Goal: Check status

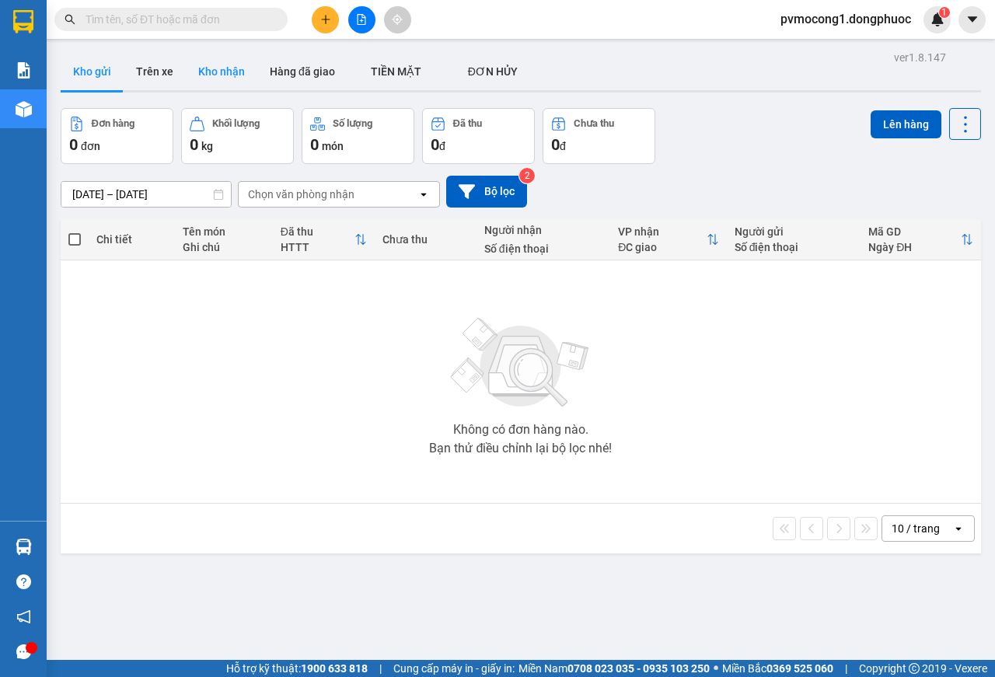
click at [218, 73] on button "Kho nhận" at bounding box center [222, 71] width 72 height 37
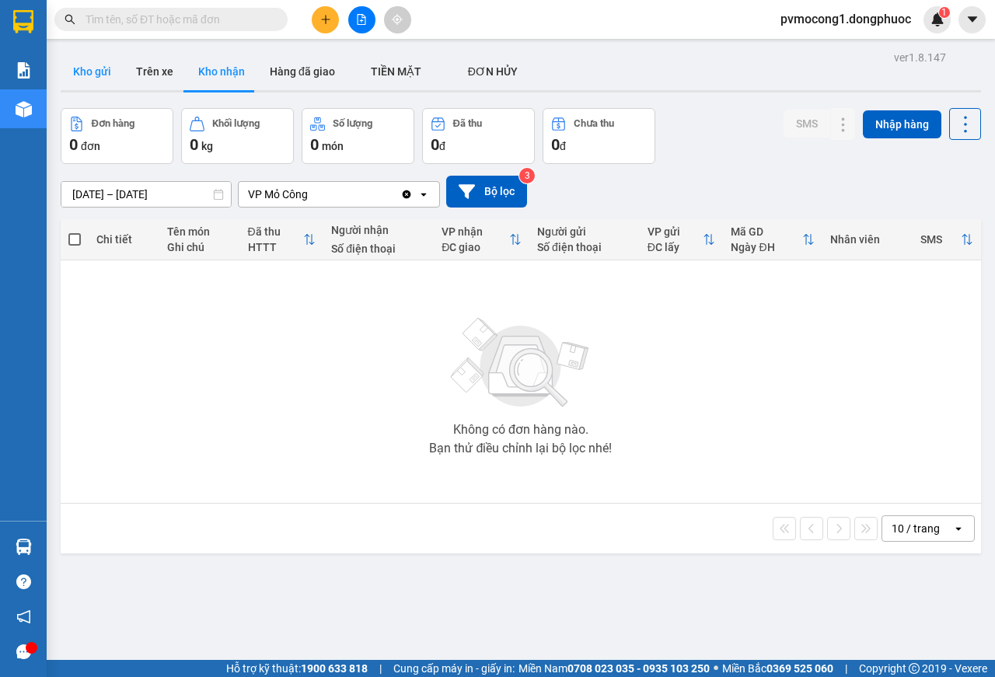
click at [70, 73] on button "Kho gửi" at bounding box center [92, 71] width 63 height 37
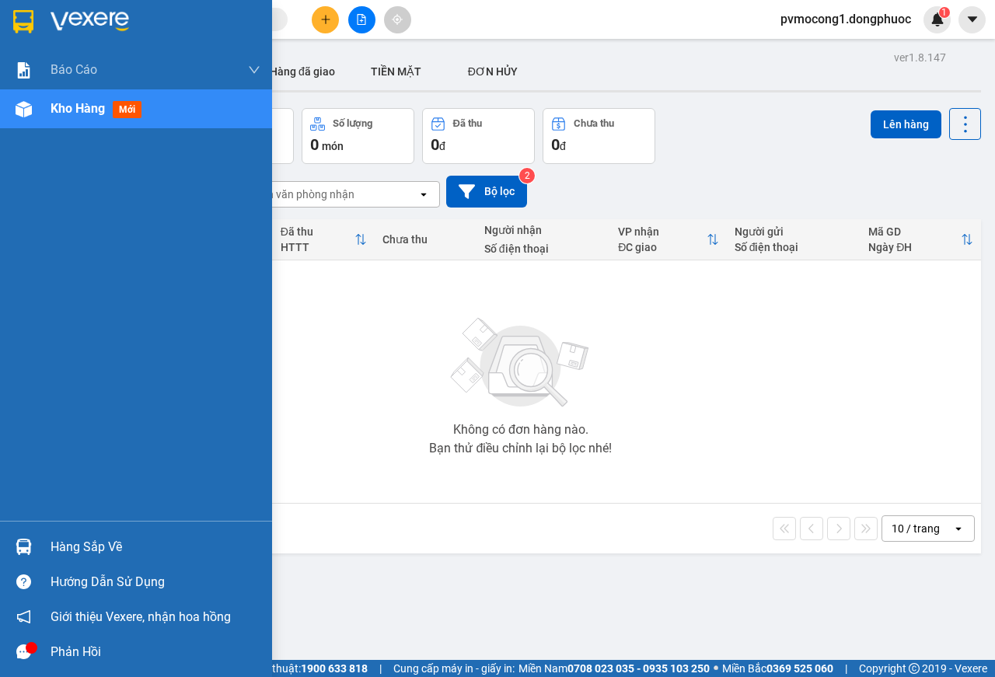
click at [44, 456] on div "Hàng sắp về" at bounding box center [136, 546] width 272 height 35
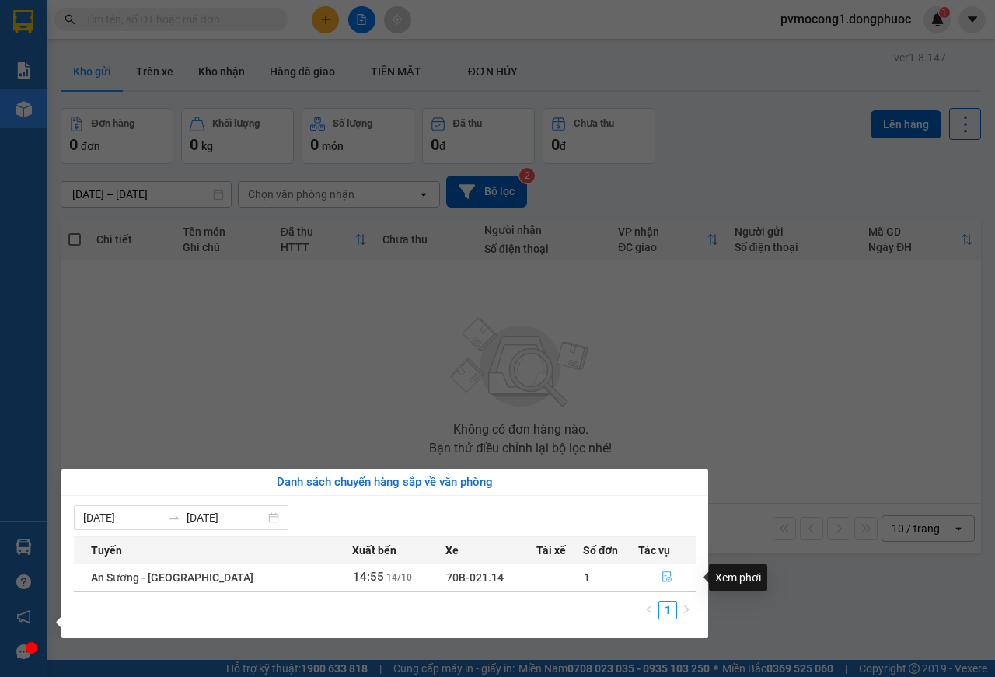
click at [665, 456] on icon "file-done" at bounding box center [667, 576] width 11 height 11
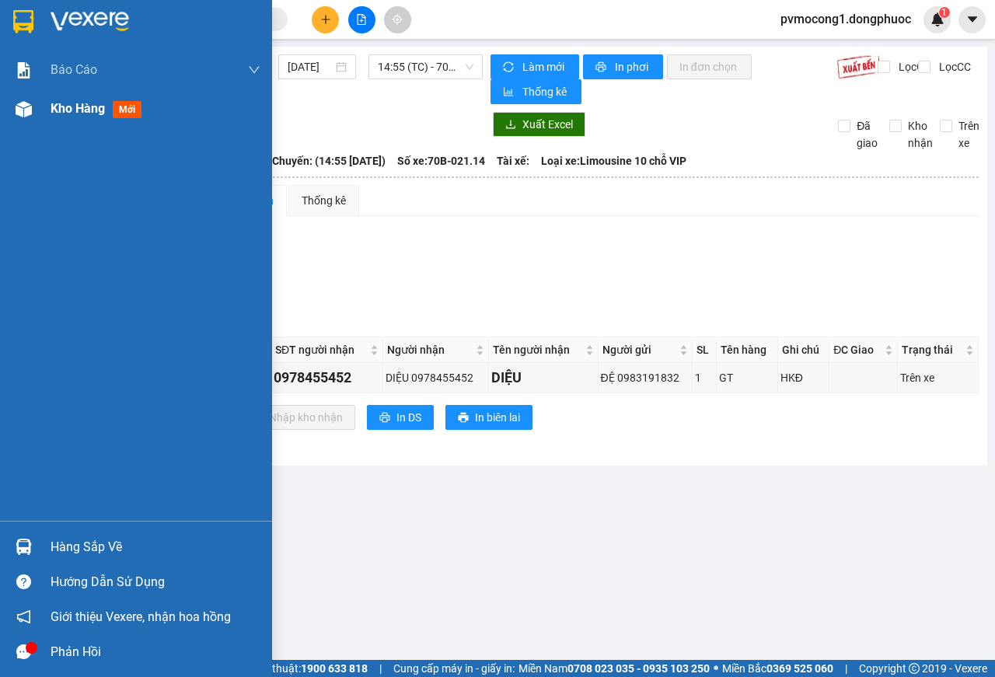
click at [23, 107] on img at bounding box center [24, 109] width 16 height 16
